Goal: Navigation & Orientation: Find specific page/section

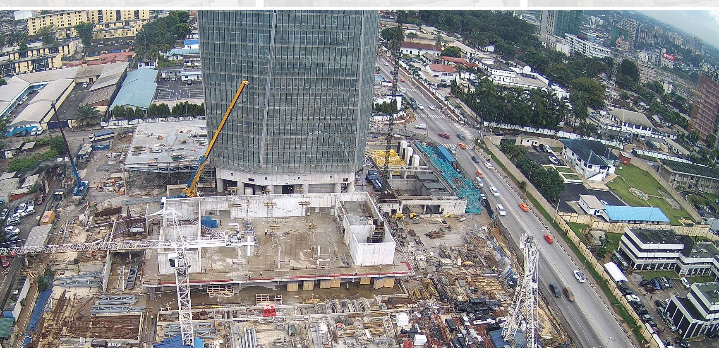
scroll to position [653, 0]
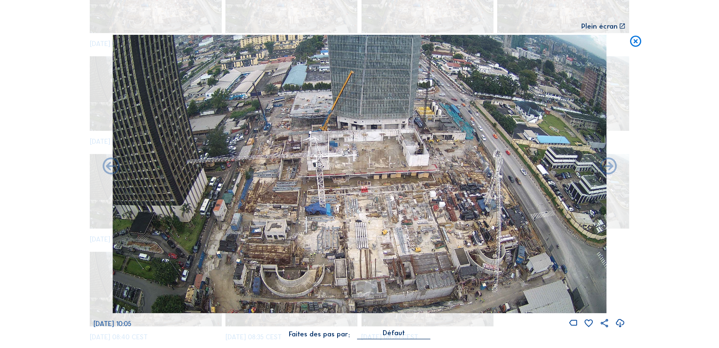
click at [637, 43] on icon at bounding box center [636, 42] width 14 height 14
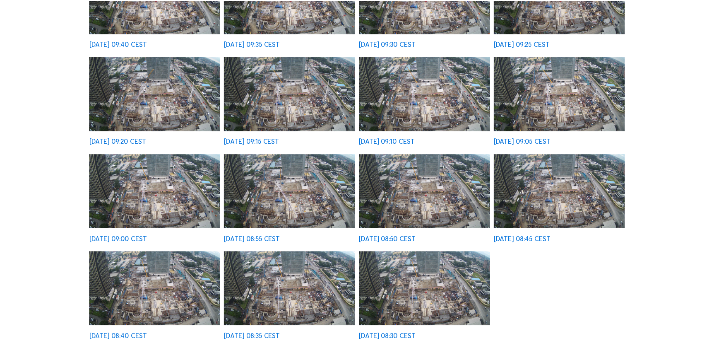
scroll to position [650, 0]
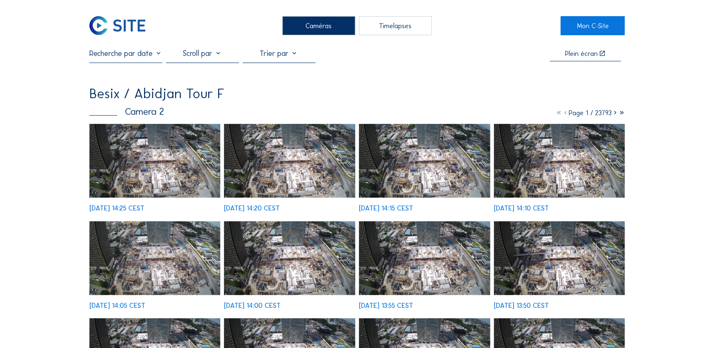
click at [182, 156] on img at bounding box center [154, 161] width 131 height 74
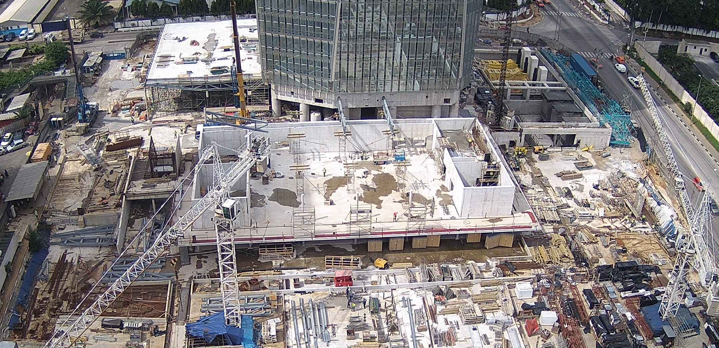
click at [396, 121] on img at bounding box center [360, 174] width 494 height 278
